Goal: Check status

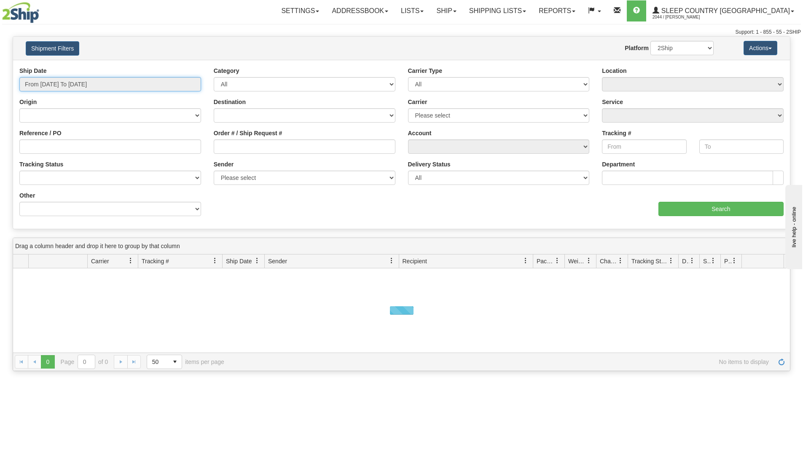
click at [163, 77] on input "From [DATE] To [DATE]" at bounding box center [110, 84] width 182 height 14
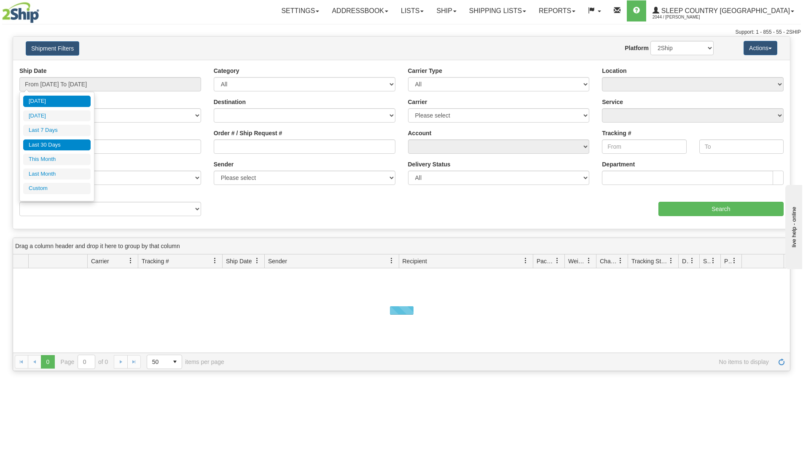
click at [68, 146] on li "Last 30 Days" at bounding box center [56, 144] width 67 height 11
type input "From [DATE] To [DATE]"
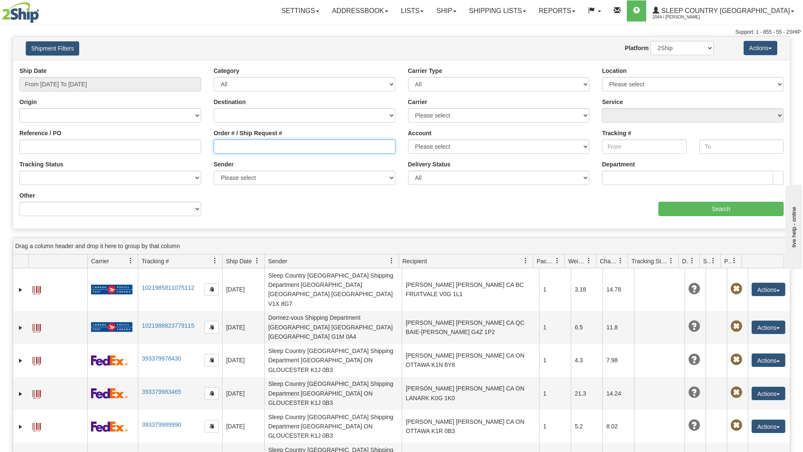
click at [252, 150] on input "Order # / Ship Request #" at bounding box center [305, 146] width 182 height 14
click at [293, 149] on input "Order # / Ship Request #" at bounding box center [305, 146] width 182 height 14
paste input "9000I097231"
type input "9000I097231"
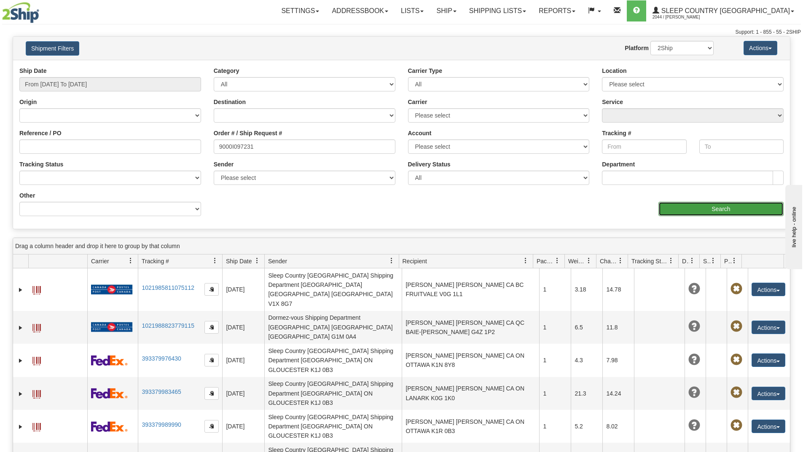
click at [672, 209] on input "Search" at bounding box center [720, 209] width 125 height 14
